Goal: Transaction & Acquisition: Purchase product/service

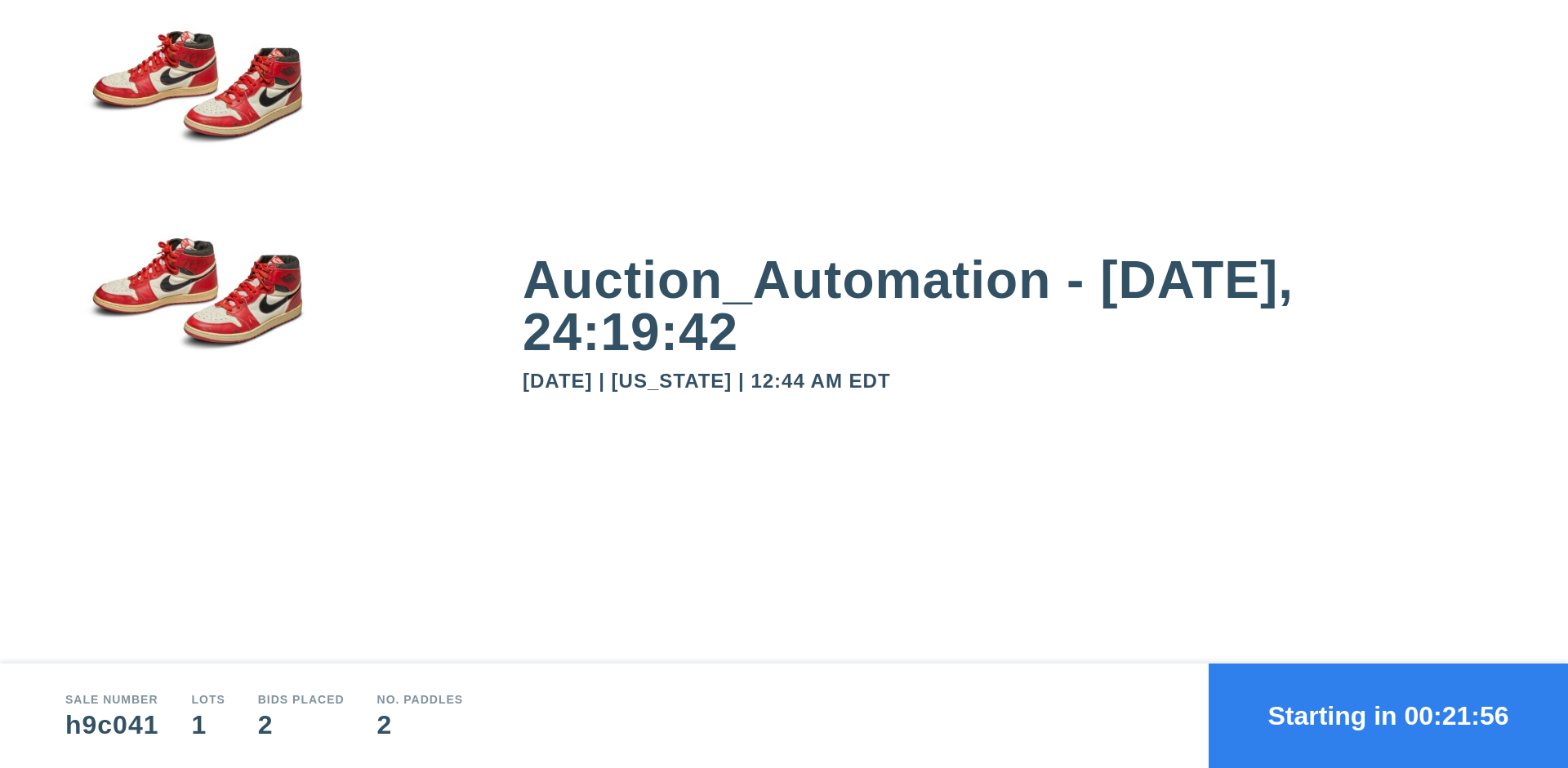
click at [1388, 716] on button "Starting in 00:21:56" at bounding box center [1388, 715] width 359 height 104
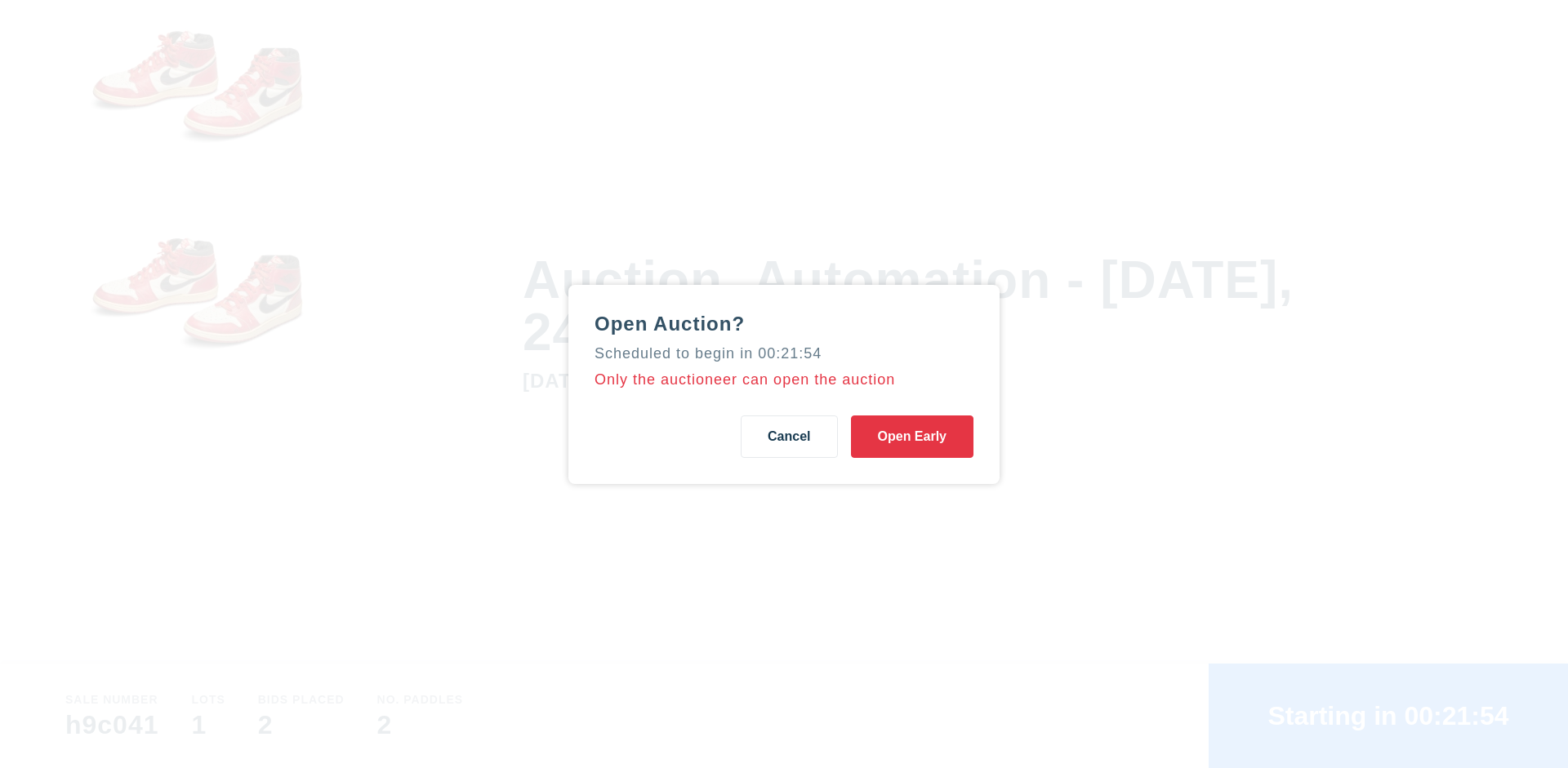
click at [912, 436] on button "Open Early" at bounding box center [912, 436] width 123 height 43
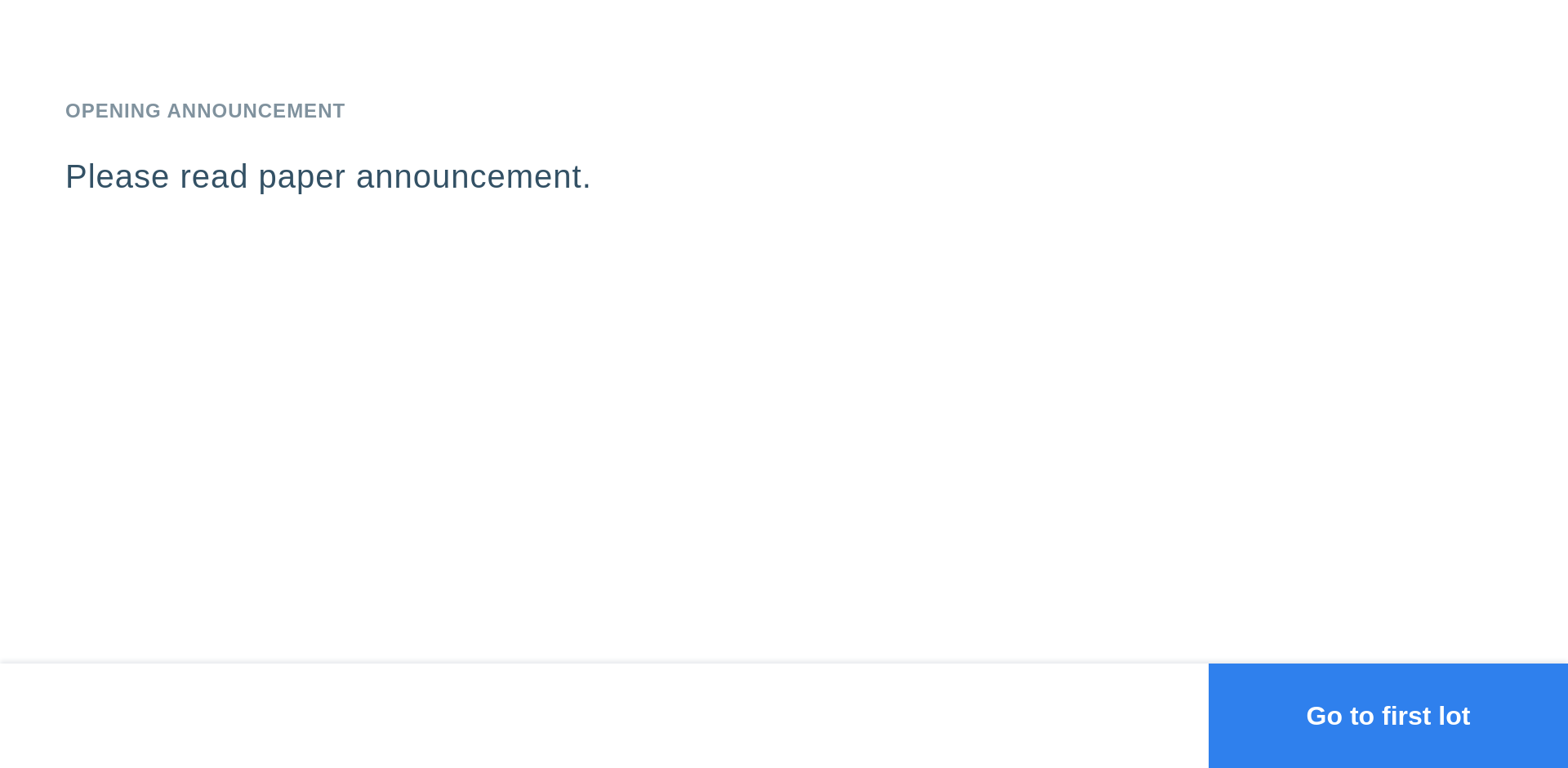
click at [1388, 716] on button "Go to first lot" at bounding box center [1388, 715] width 359 height 104
